Goal: Information Seeking & Learning: Learn about a topic

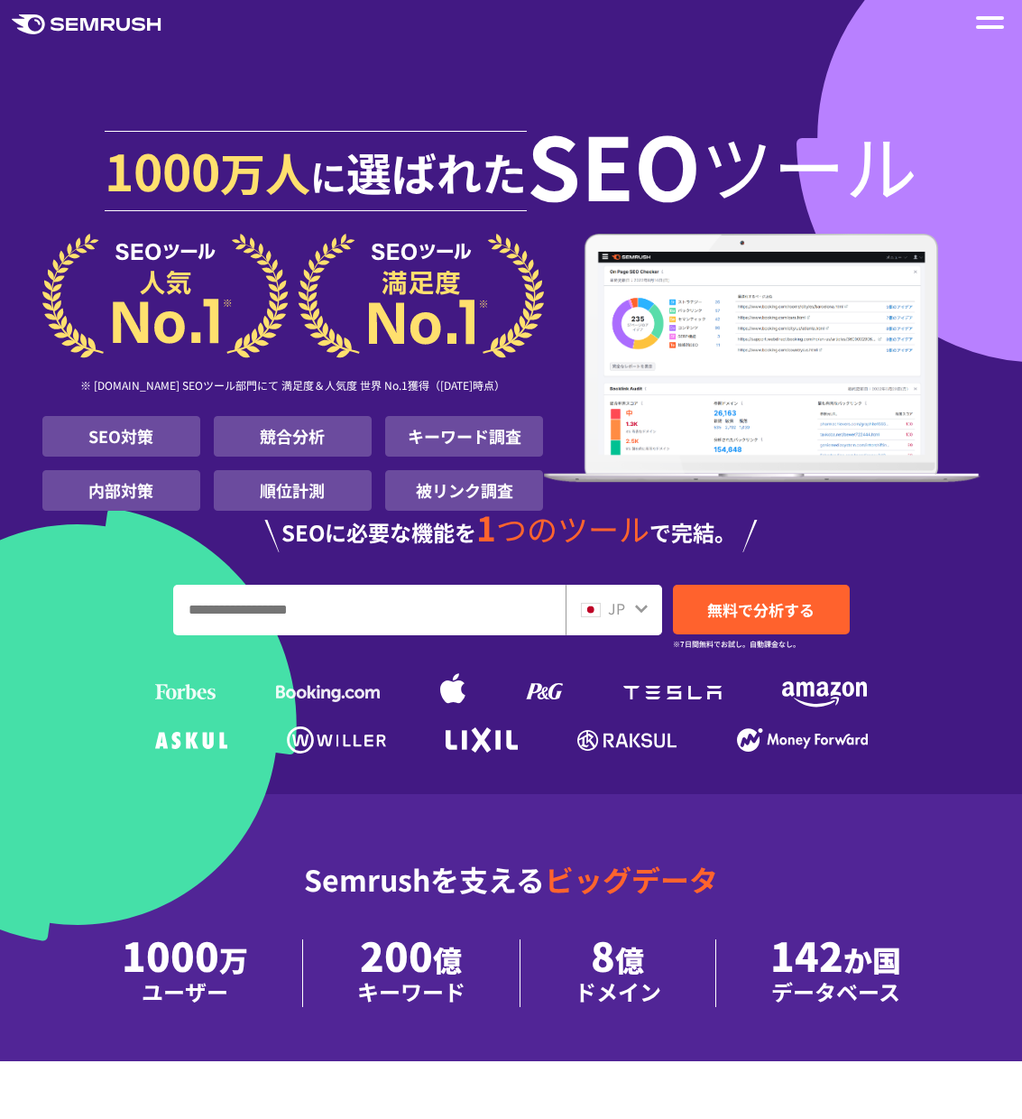
click at [292, 619] on input "URL、キーワードを入力してください" at bounding box center [369, 609] width 391 height 49
paste input "**********"
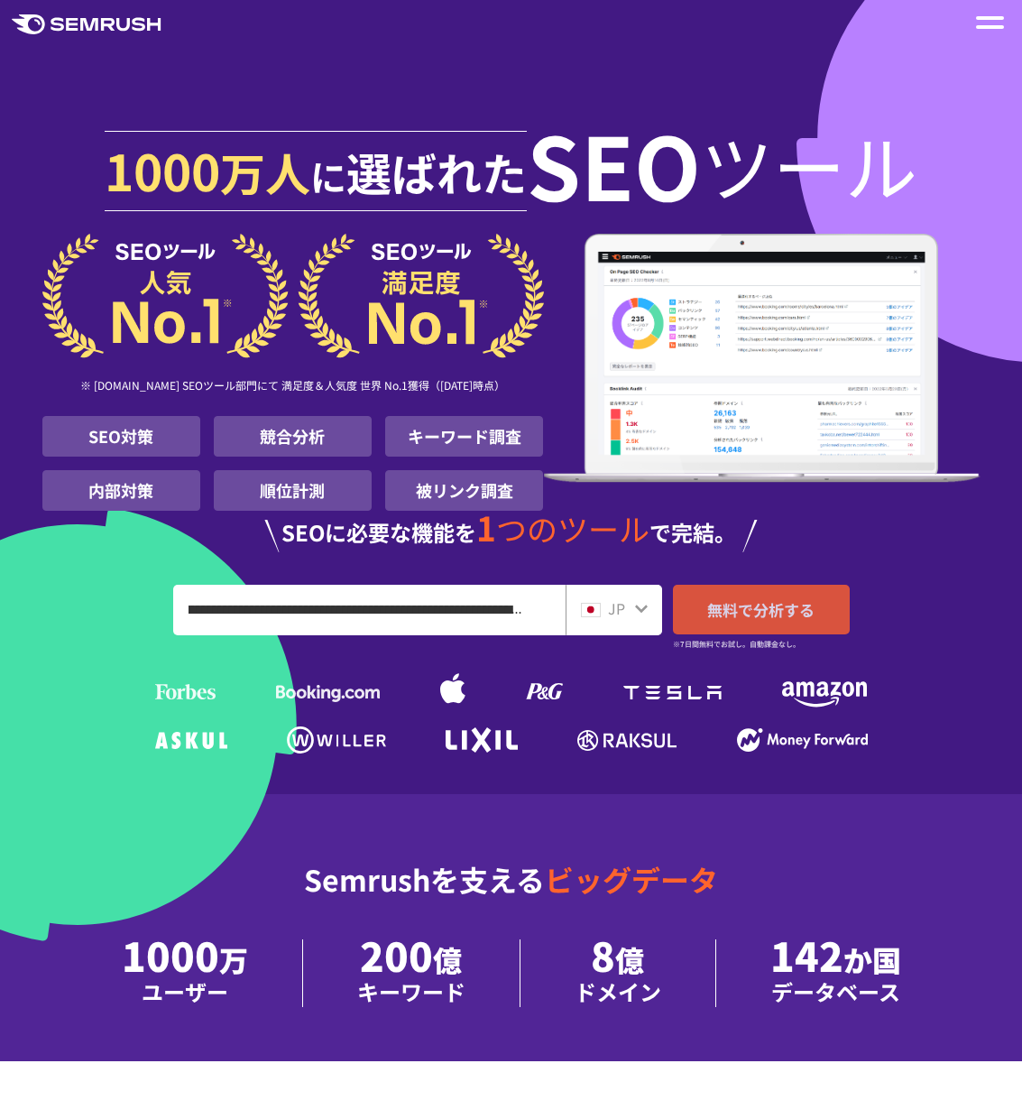
type input "**********"
click at [743, 613] on span "無料で分析する" at bounding box center [760, 609] width 107 height 23
